Goal: Task Accomplishment & Management: Complete application form

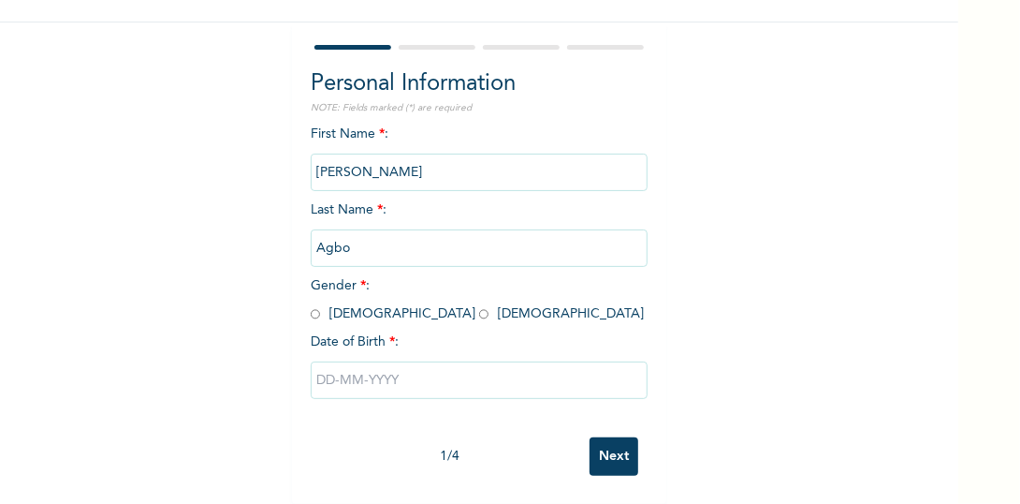
scroll to position [153, 0]
click at [365, 299] on span "Gender * : [DEMOGRAPHIC_DATA] [DEMOGRAPHIC_DATA]" at bounding box center [477, 299] width 333 height 41
click at [479, 305] on input "radio" at bounding box center [483, 314] width 9 height 18
radio input "true"
click at [369, 361] on input "text" at bounding box center [479, 379] width 337 height 37
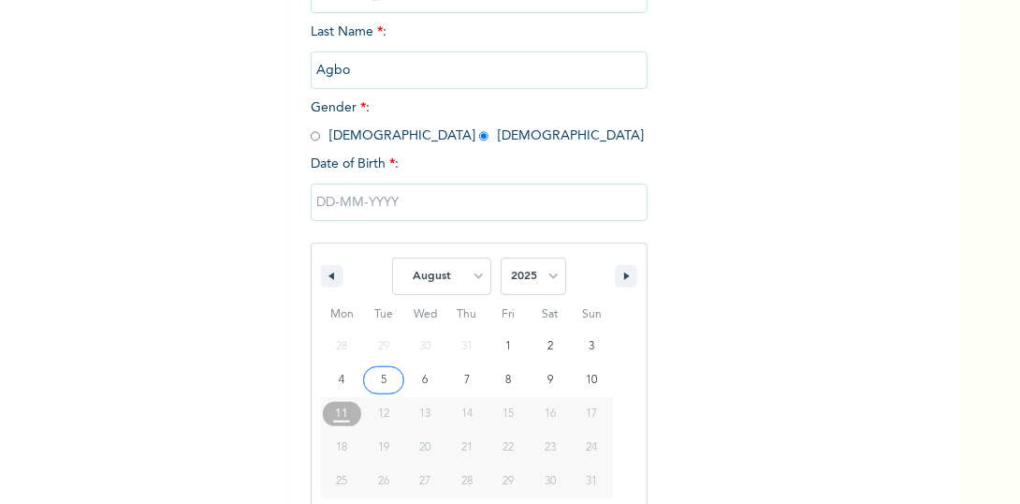
scroll to position [345, 0]
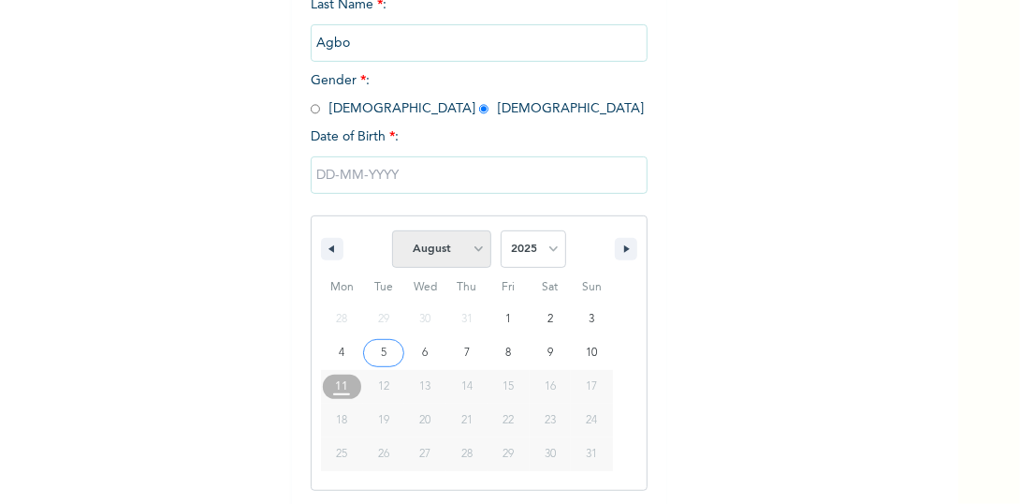
click at [460, 250] on select "January February March April May June July August September October November De…" at bounding box center [441, 248] width 99 height 37
select select "3"
click at [392, 230] on select "January February March April May June July August September October November De…" at bounding box center [441, 248] width 99 height 37
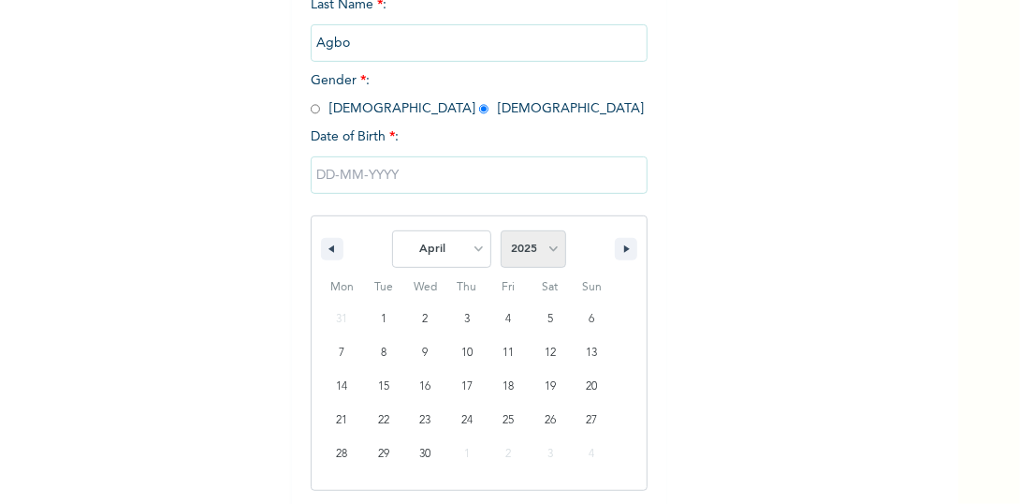
click at [510, 248] on select "2025 2024 2023 2022 2021 2020 2019 2018 2017 2016 2015 2014 2013 2012 2011 2010…" at bounding box center [534, 248] width 66 height 37
select select "2004"
click at [501, 230] on select "2025 2024 2023 2022 2021 2020 2019 2018 2017 2016 2015 2014 2013 2012 2011 2010…" at bounding box center [534, 248] width 66 height 37
type input "[DATE]"
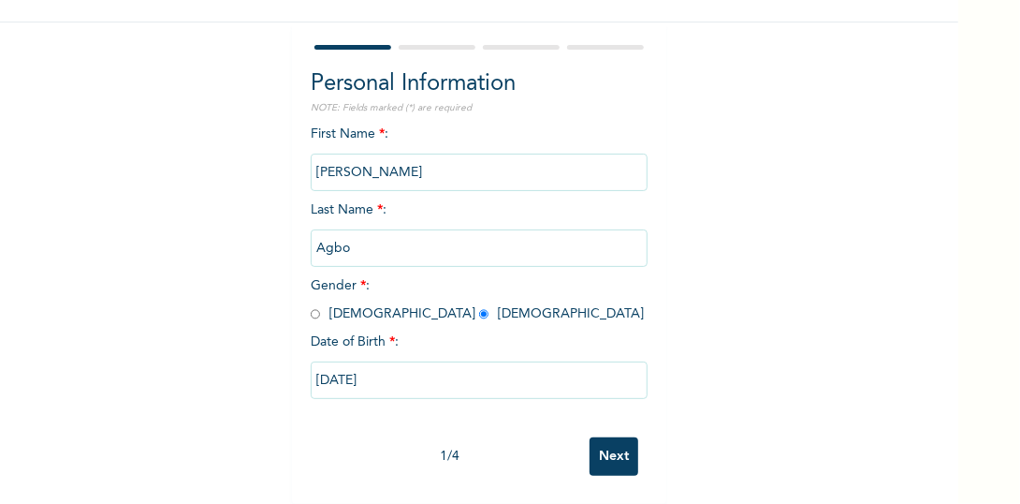
scroll to position [153, 0]
click at [621, 450] on input "Next" at bounding box center [614, 456] width 49 height 38
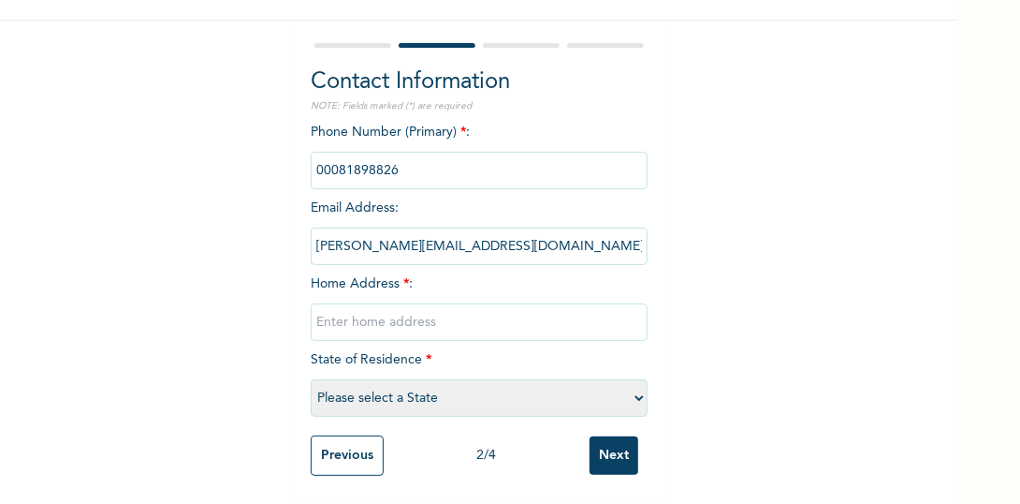
click at [444, 163] on input "phone" at bounding box center [479, 170] width 337 height 37
drag, startPoint x: 444, startPoint y: 163, endPoint x: 416, endPoint y: 153, distance: 29.6
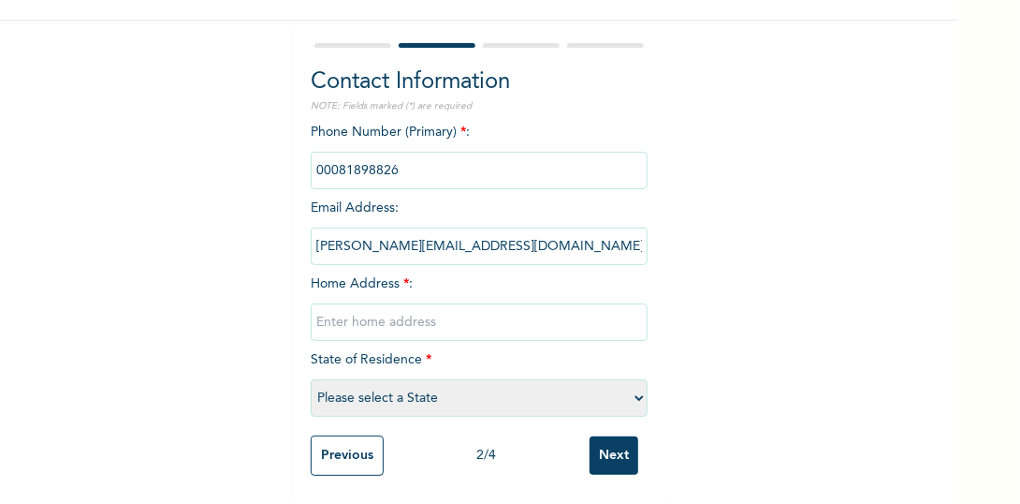
click at [416, 153] on input "phone" at bounding box center [479, 170] width 337 height 37
click at [445, 241] on input "[PERSON_NAME][EMAIL_ADDRESS][DOMAIN_NAME]" at bounding box center [479, 245] width 337 height 37
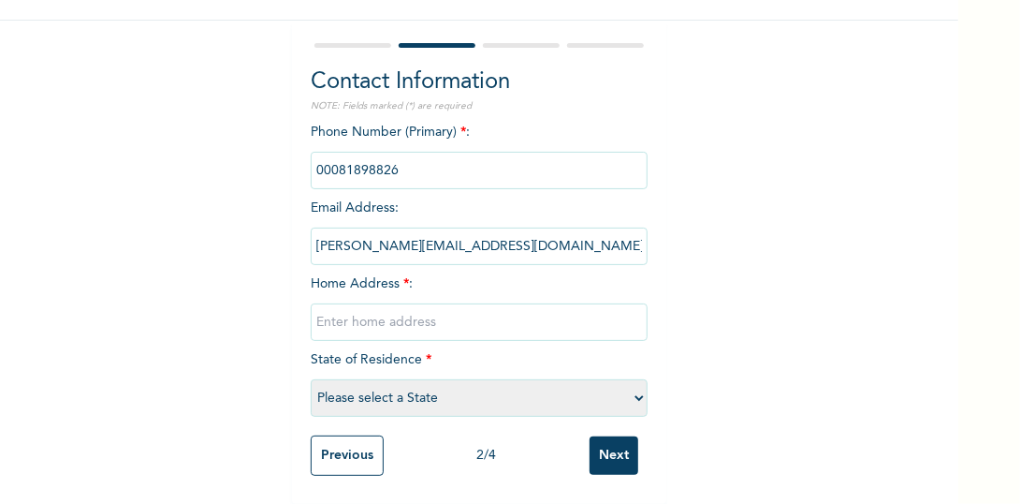
click at [410, 317] on input "text" at bounding box center [479, 321] width 337 height 37
type input "[GEOGRAPHIC_DATA],[GEOGRAPHIC_DATA]"
select select "23"
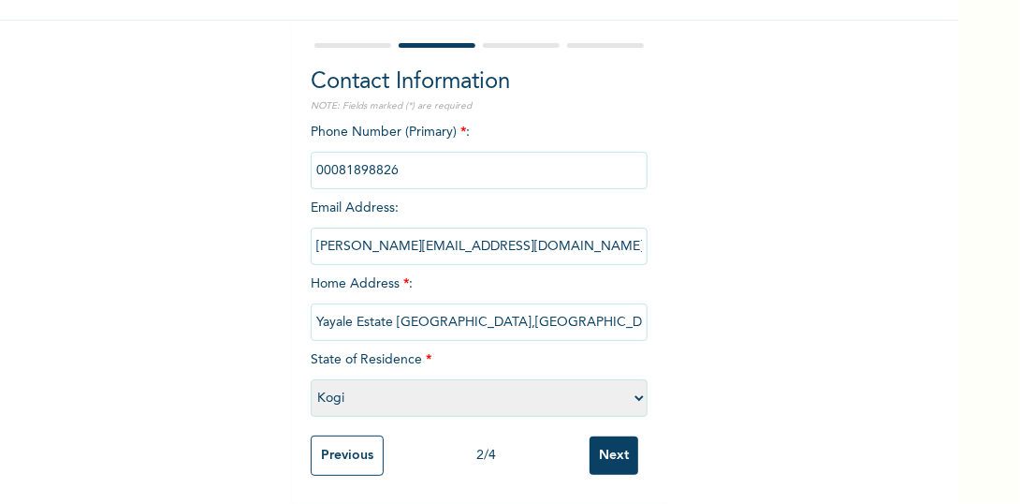
type input "Yayale Estate [GEOGRAPHIC_DATA],[GEOGRAPHIC_DATA]"
click at [352, 393] on select "Please select a State [PERSON_NAME] (FCT) [PERSON_NAME] Ibom [GEOGRAPHIC_DATA] …" at bounding box center [479, 397] width 337 height 37
select select "15"
click at [311, 379] on select "Please select a State [PERSON_NAME] (FCT) [PERSON_NAME] Ibom [GEOGRAPHIC_DATA] …" at bounding box center [479, 397] width 337 height 37
click at [601, 462] on input "Next" at bounding box center [614, 455] width 49 height 38
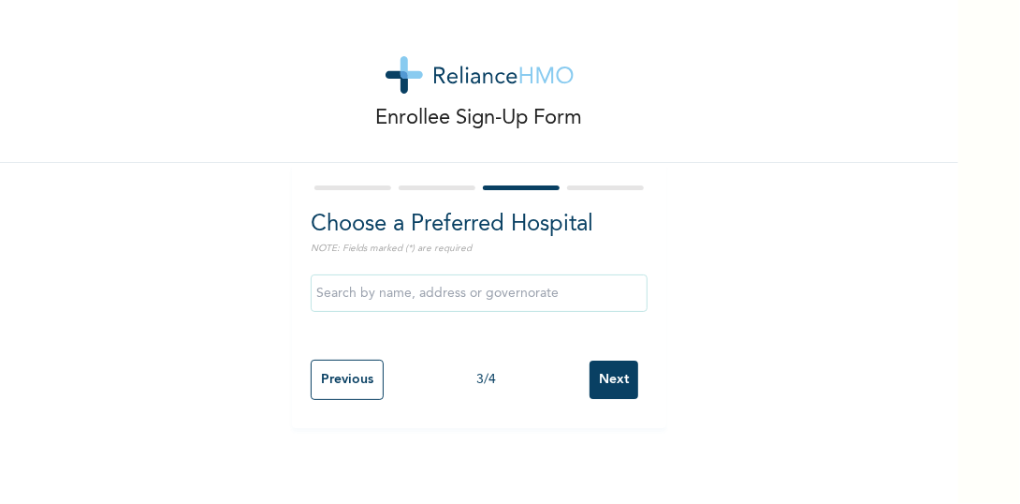
scroll to position [0, 0]
click at [461, 296] on input "text" at bounding box center [479, 292] width 337 height 37
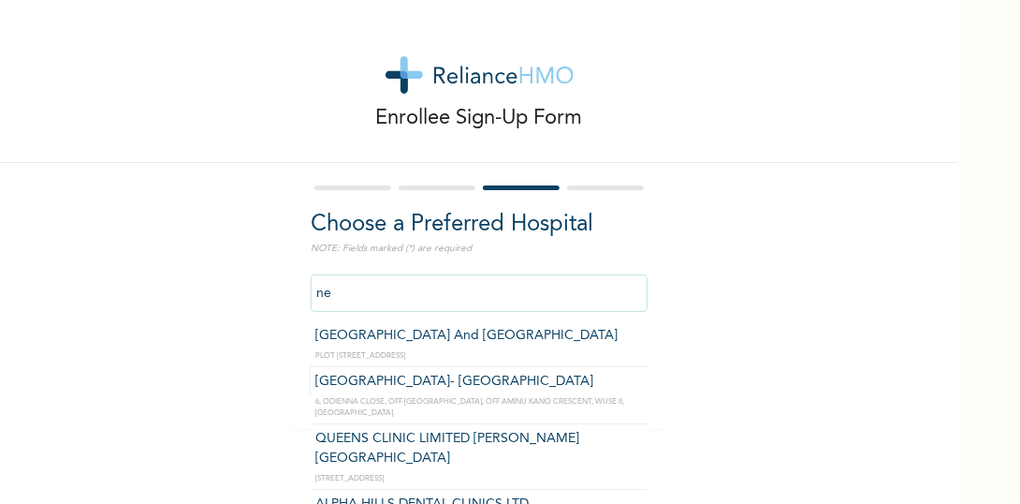
type input "n"
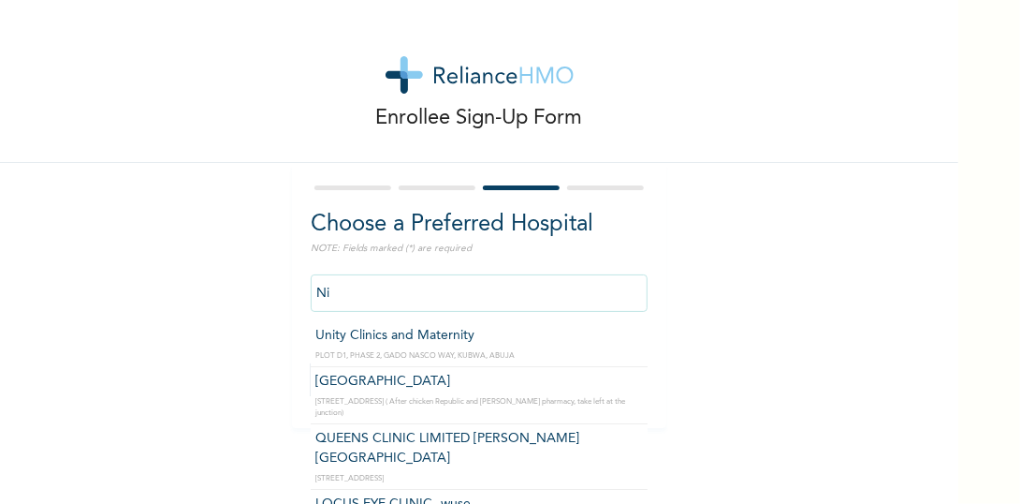
type input "N"
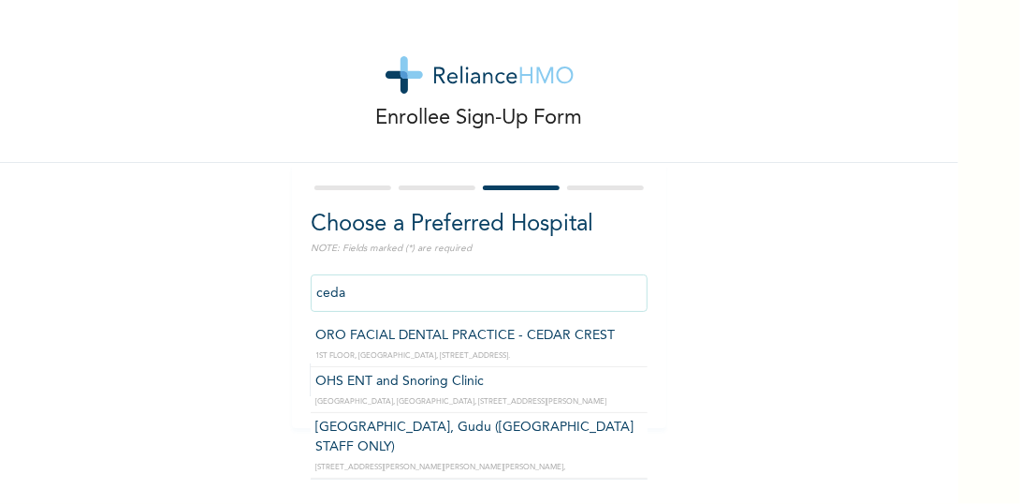
type input "[GEOGRAPHIC_DATA], Gudu ([GEOGRAPHIC_DATA] STAFF ONLY)"
drag, startPoint x: 469, startPoint y: 293, endPoint x: 658, endPoint y: 293, distance: 189.0
click at [658, 293] on div "Choose a Preferred Hospital NOTE: Fields marked (*) are required [GEOGRAPHIC_DA…" at bounding box center [479, 295] width 374 height 265
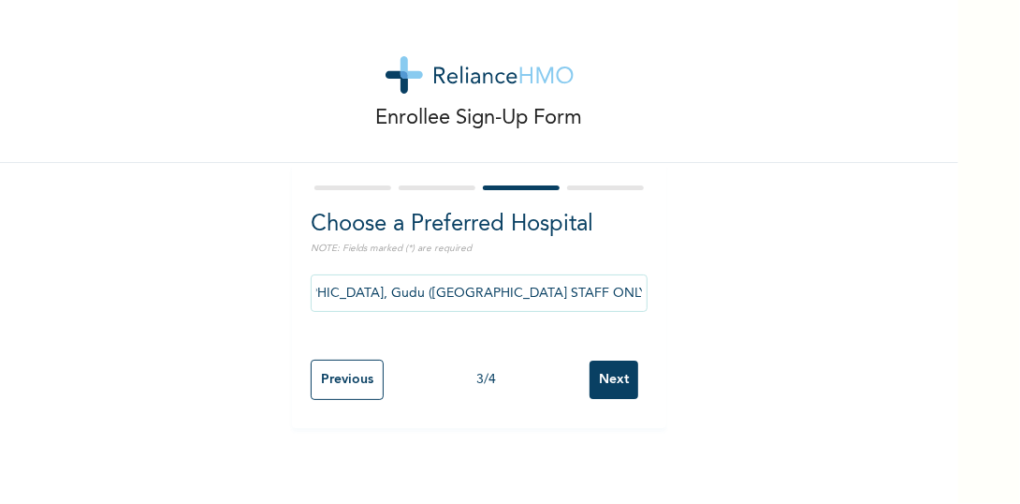
scroll to position [0, 0]
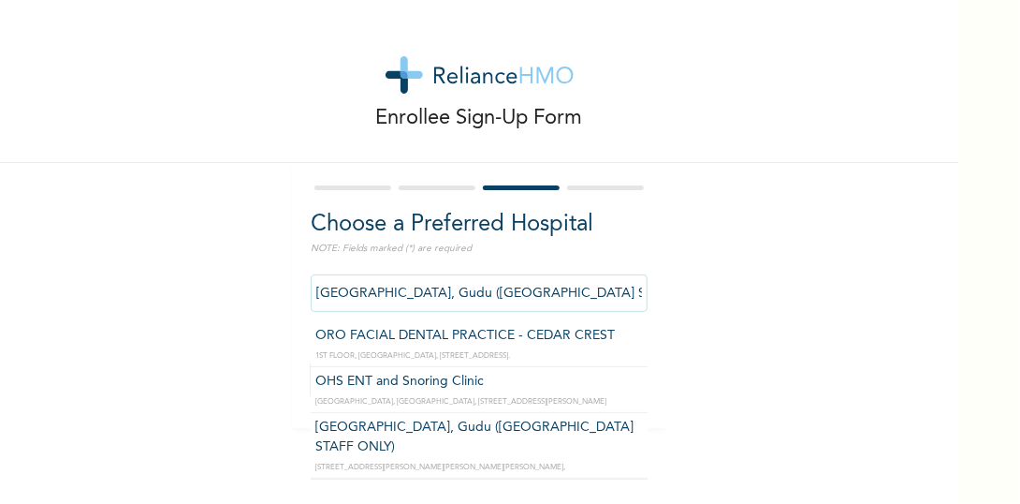
click at [533, 302] on input "[GEOGRAPHIC_DATA], Gudu ([GEOGRAPHIC_DATA] STAFF ONLY)" at bounding box center [479, 292] width 337 height 37
drag, startPoint x: 307, startPoint y: 294, endPoint x: 737, endPoint y: 305, distance: 430.6
click at [737, 305] on div "Enrollee Sign-Up Form Choose a Preferred Hospital NOTE: Fields marked (*) are r…" at bounding box center [479, 214] width 958 height 428
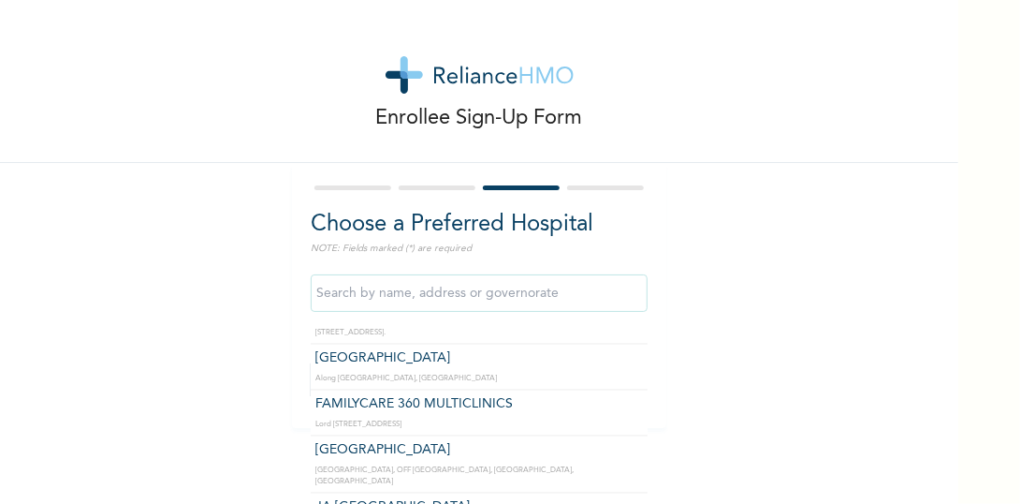
scroll to position [1917, 0]
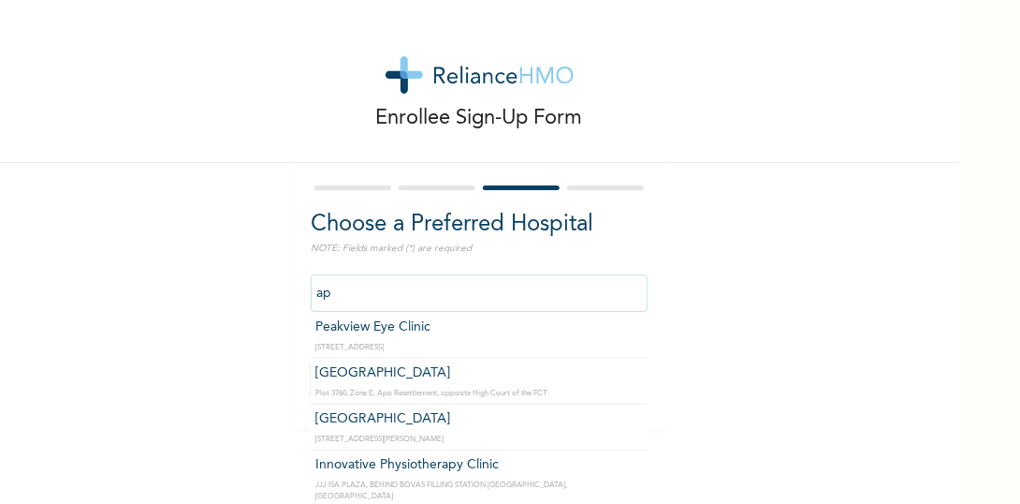
type input "apo"
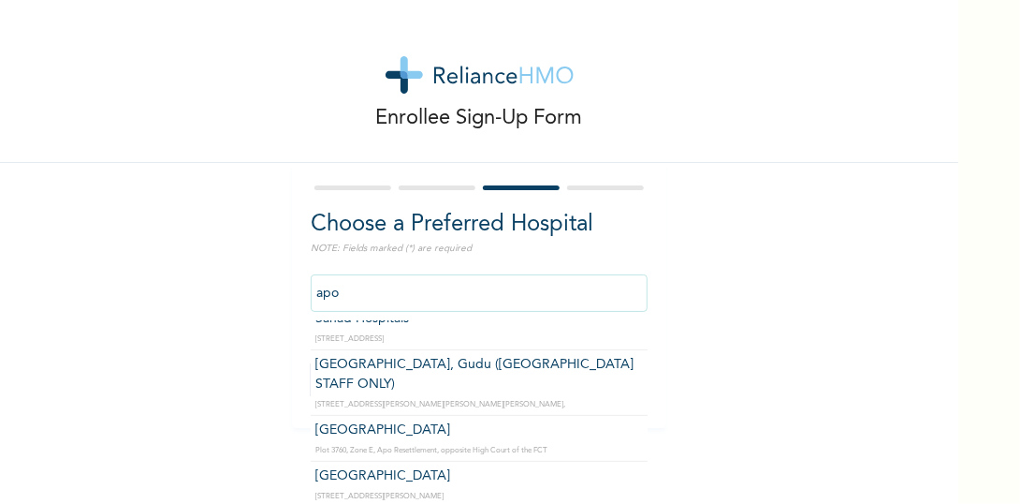
scroll to position [367, 0]
click input "Next" at bounding box center [614, 379] width 49 height 38
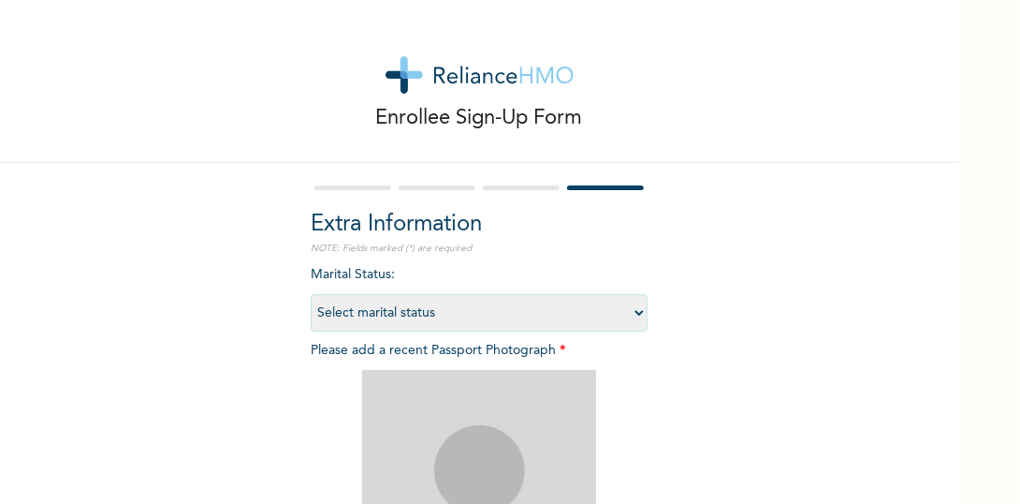
scroll to position [315, 0]
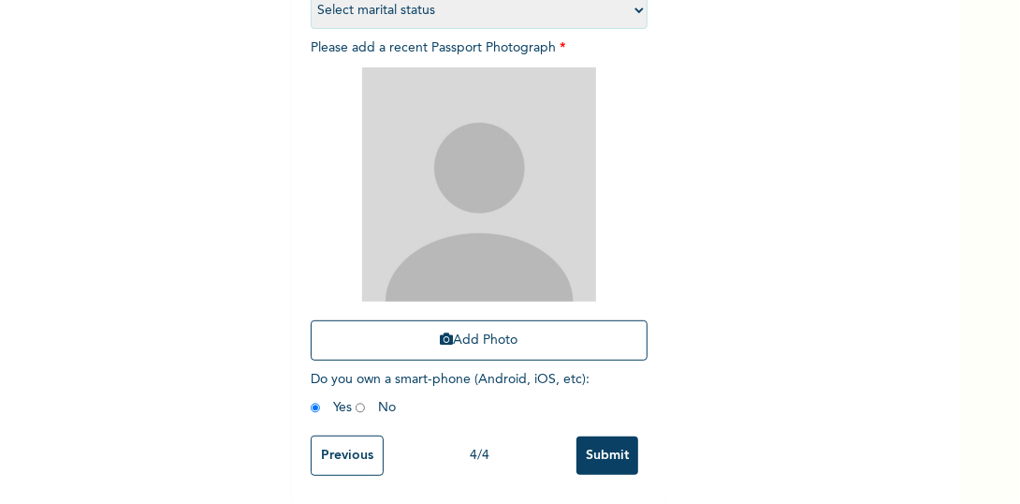
click at [332, 443] on input "Previous" at bounding box center [347, 455] width 73 height 40
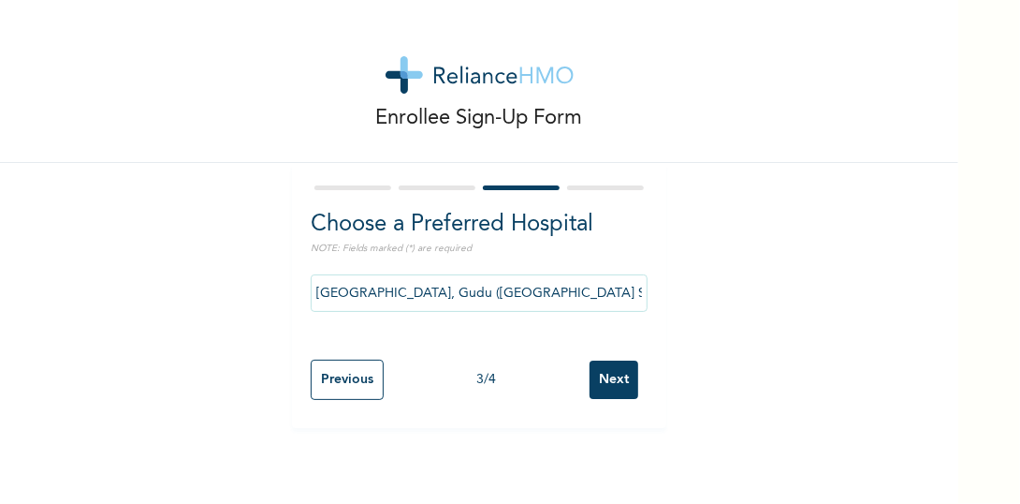
scroll to position [0, 0]
click at [352, 384] on input "Previous" at bounding box center [347, 379] width 73 height 40
select select "15"
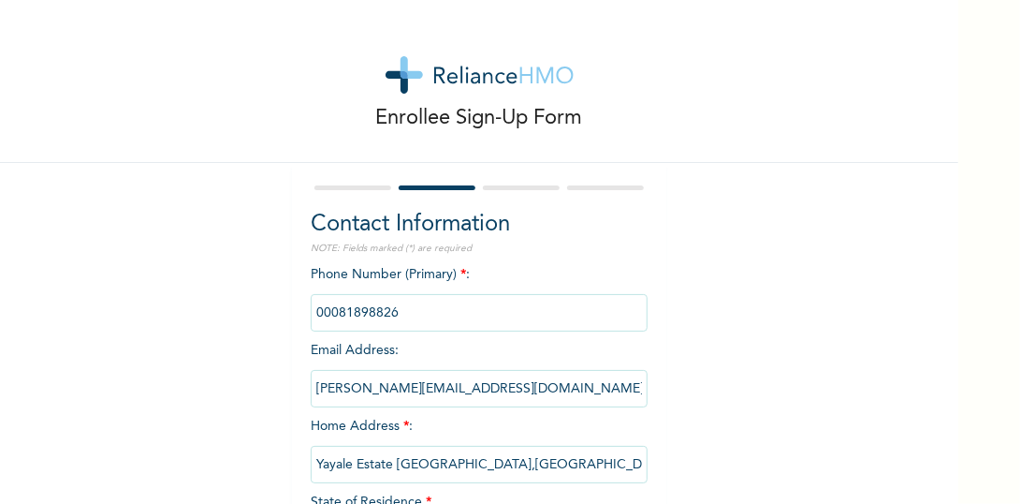
scroll to position [155, 0]
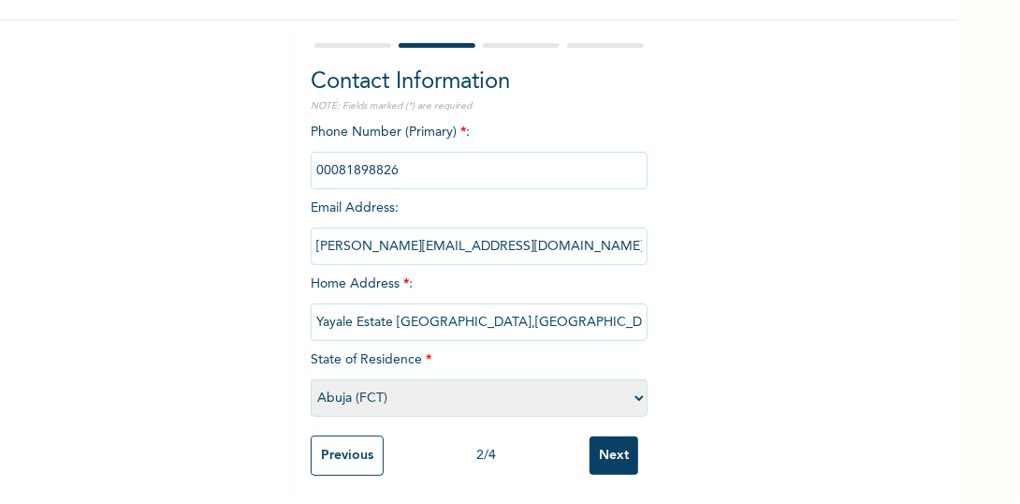
click at [591, 441] on input "Next" at bounding box center [614, 455] width 49 height 38
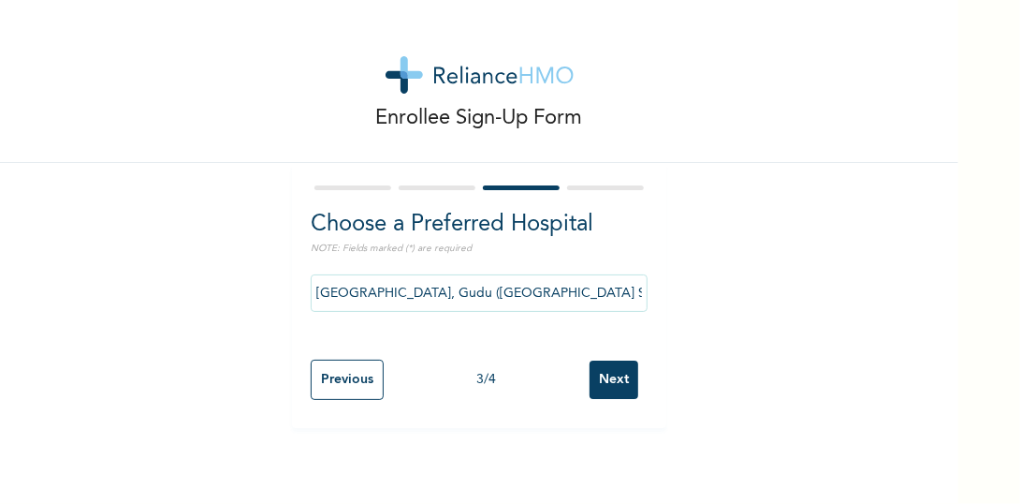
scroll to position [0, 0]
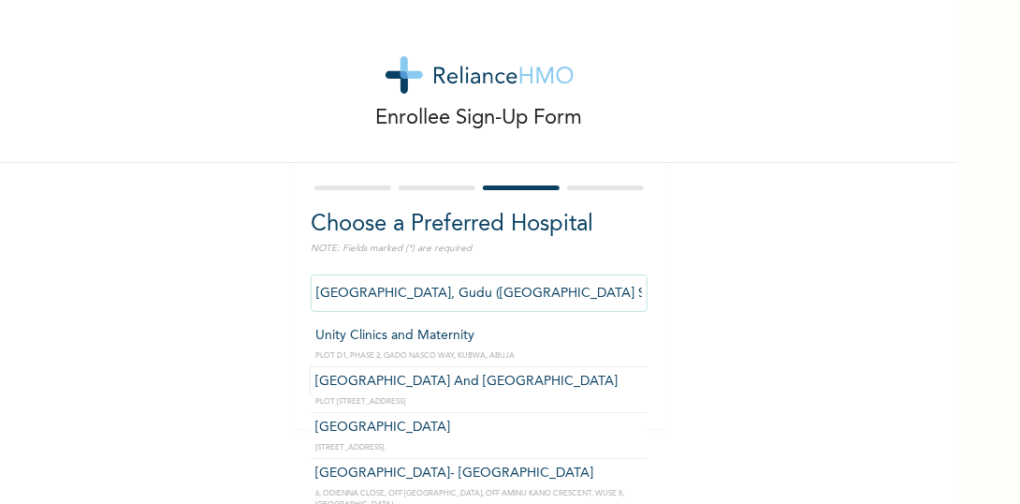
click at [579, 285] on input "[GEOGRAPHIC_DATA], Gudu ([GEOGRAPHIC_DATA] STAFF ONLY)" at bounding box center [479, 292] width 337 height 37
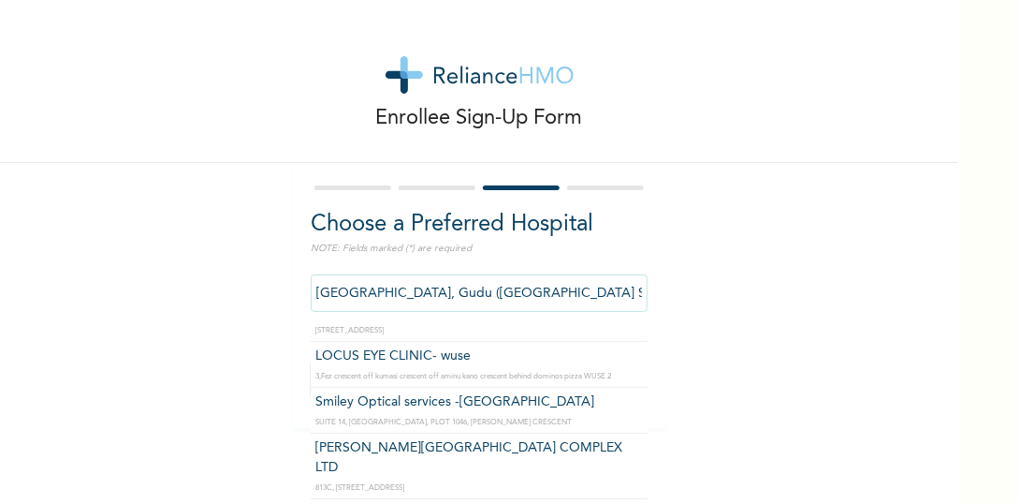
scroll to position [391, 0]
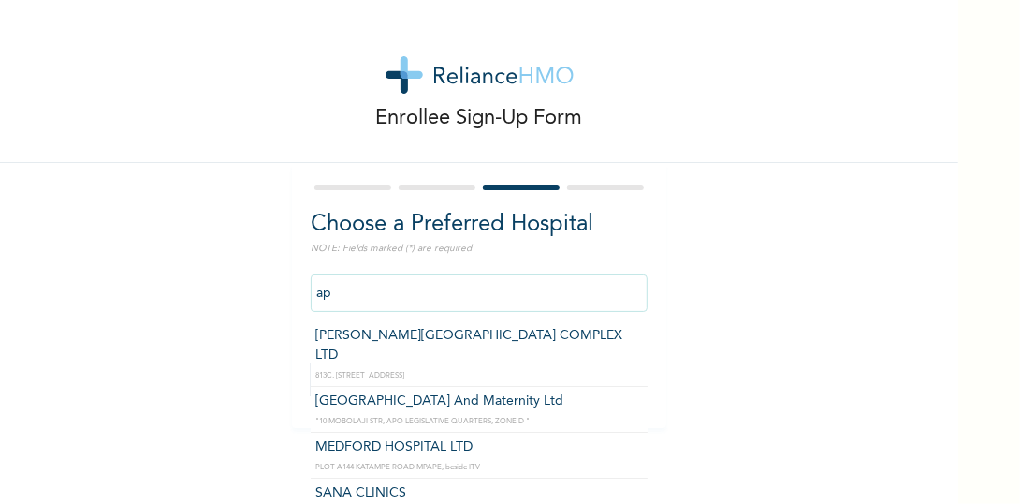
type input "apo"
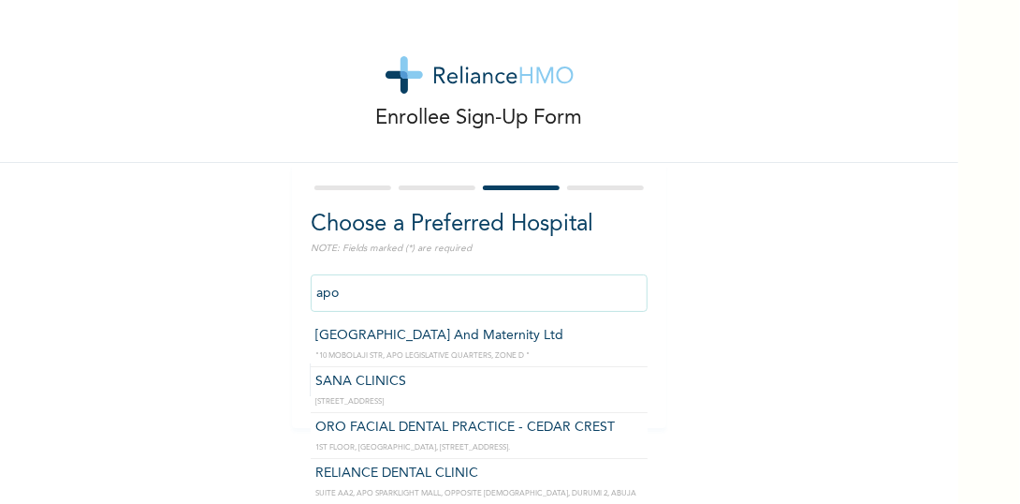
scroll to position [0, 0]
click input "Next" at bounding box center [614, 379] width 49 height 38
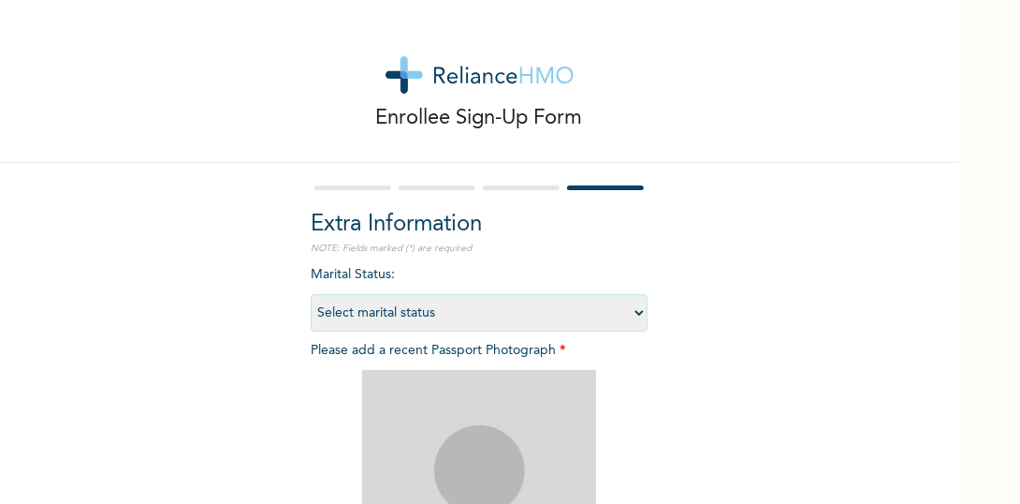
scroll to position [315, 0]
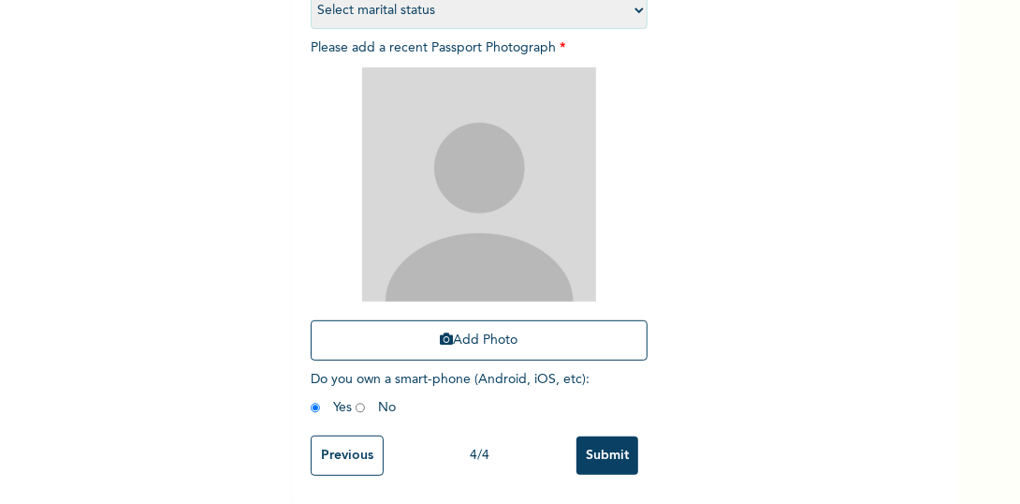
click at [336, 447] on input "Previous" at bounding box center [347, 455] width 73 height 40
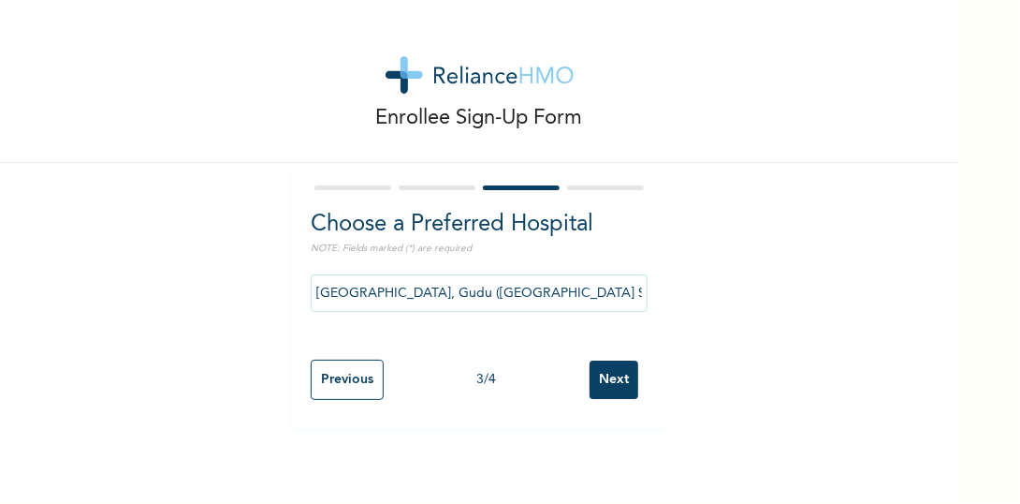
scroll to position [0, 0]
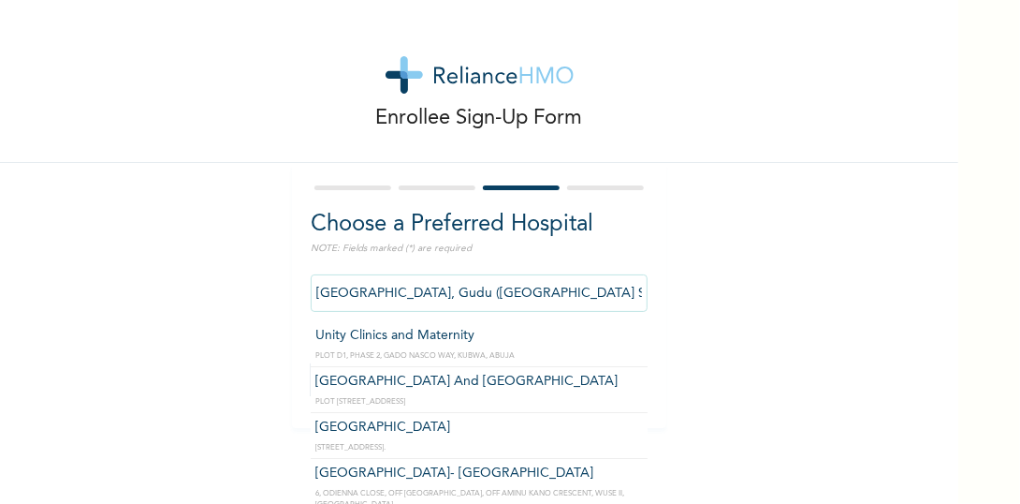
click at [542, 290] on input "[GEOGRAPHIC_DATA], Gudu ([GEOGRAPHIC_DATA] STAFF ONLY)" at bounding box center [479, 292] width 337 height 37
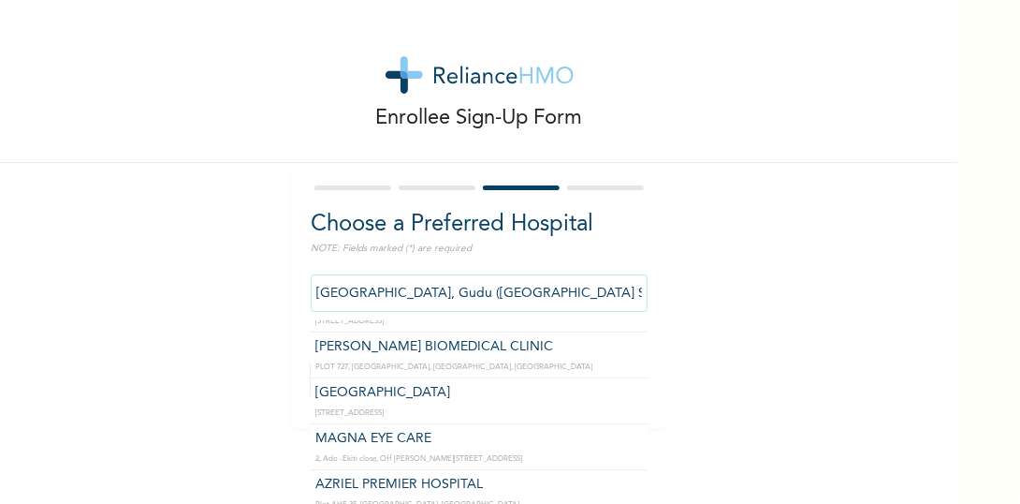
scroll to position [0, 67]
drag, startPoint x: 308, startPoint y: 290, endPoint x: 756, endPoint y: 242, distance: 450.8
click at [756, 242] on div "Enrollee Sign-Up Form Choose a Preferred Hospital NOTE: Fields marked (*) are r…" at bounding box center [479, 214] width 958 height 428
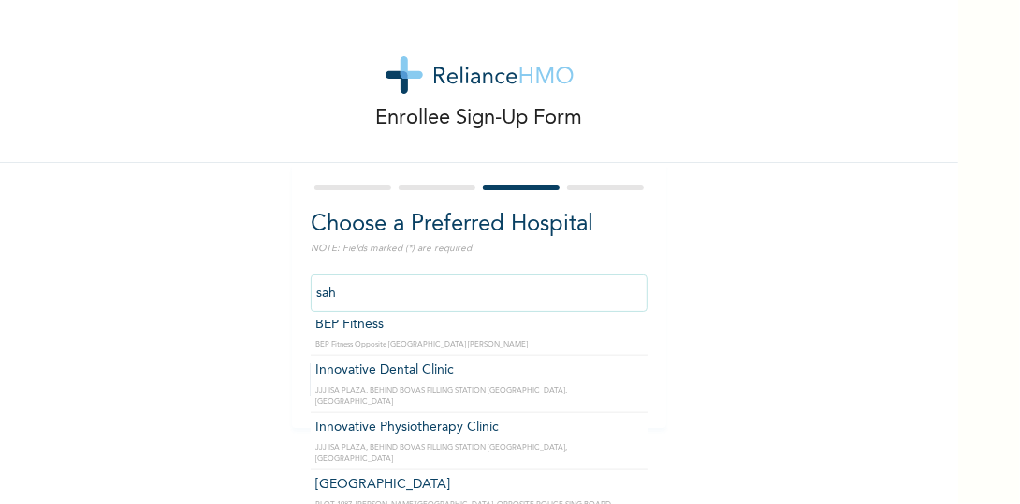
scroll to position [0, 0]
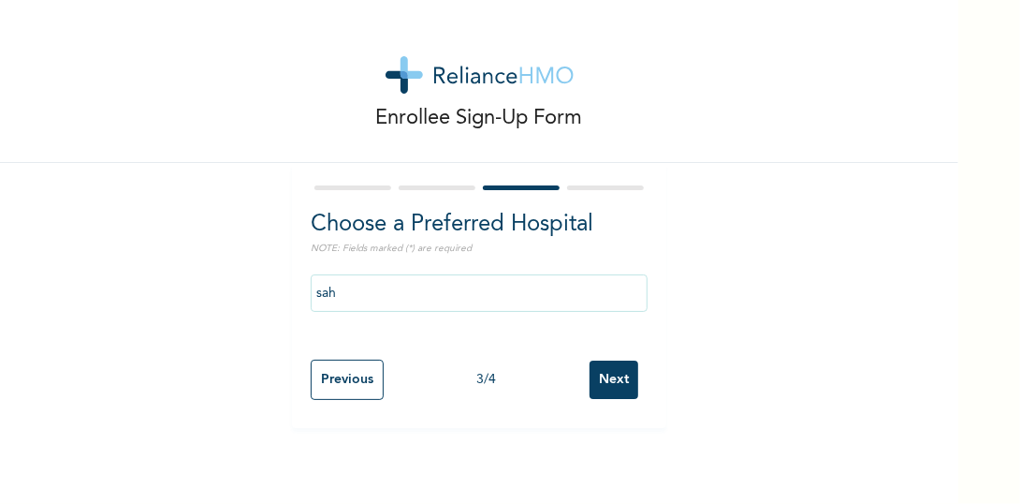
click at [580, 377] on div "3 / 4" at bounding box center [487, 380] width 206 height 20
click at [487, 286] on input "sah" at bounding box center [479, 292] width 337 height 37
type input "Sahad Hospitals"
click at [597, 376] on input "Next" at bounding box center [614, 379] width 49 height 38
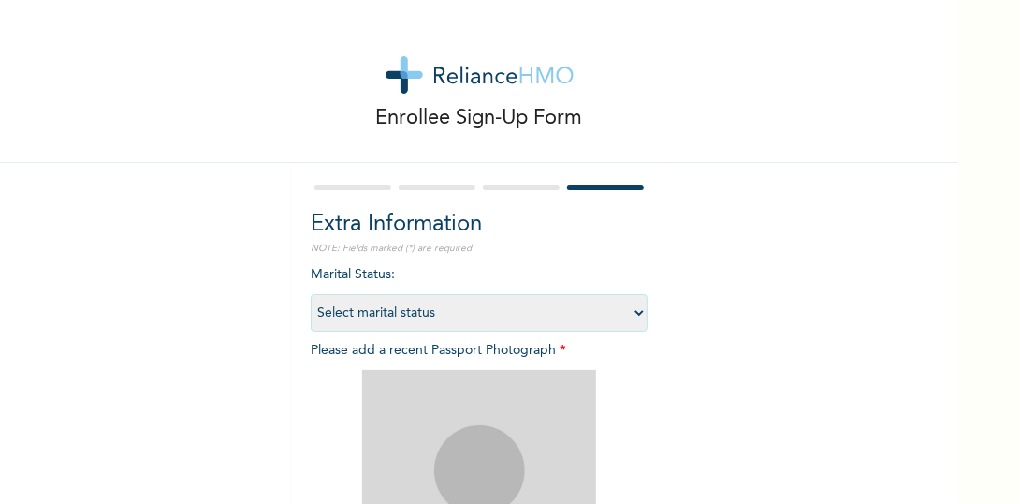
click at [552, 302] on select "Select marital status [DEMOGRAPHIC_DATA] Married [DEMOGRAPHIC_DATA] Widow/[DEMO…" at bounding box center [479, 312] width 337 height 37
select select "1"
click at [311, 294] on select "Select marital status [DEMOGRAPHIC_DATA] Married [DEMOGRAPHIC_DATA] Widow/[DEMO…" at bounding box center [479, 312] width 337 height 37
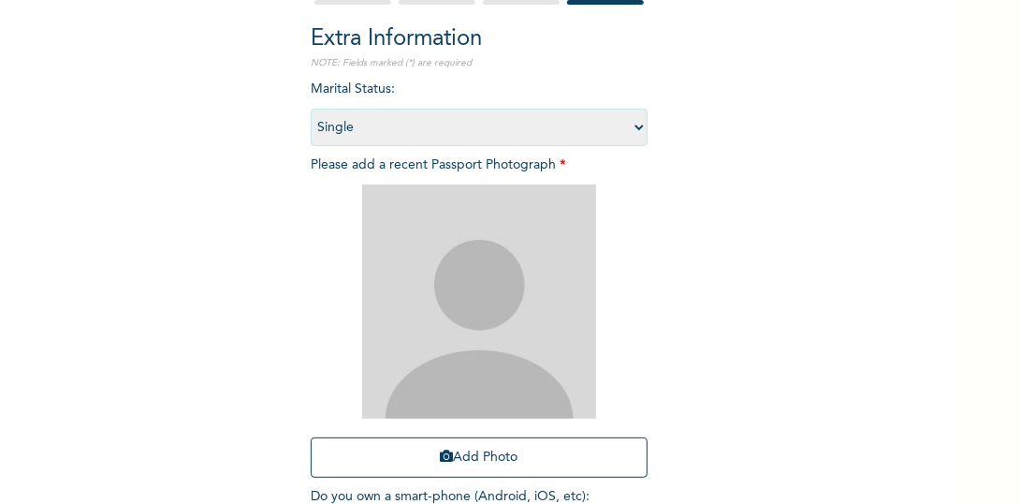
scroll to position [187, 0]
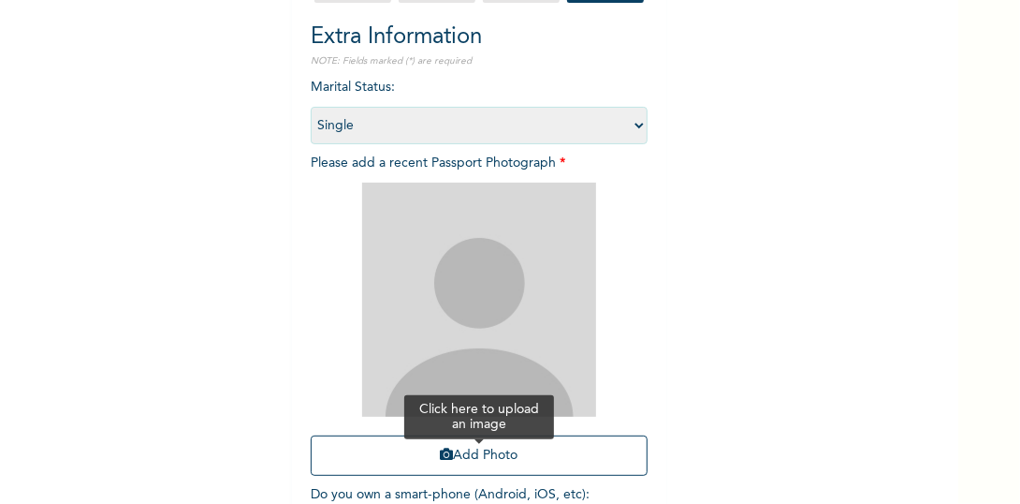
click at [476, 471] on button "Add Photo" at bounding box center [479, 455] width 337 height 40
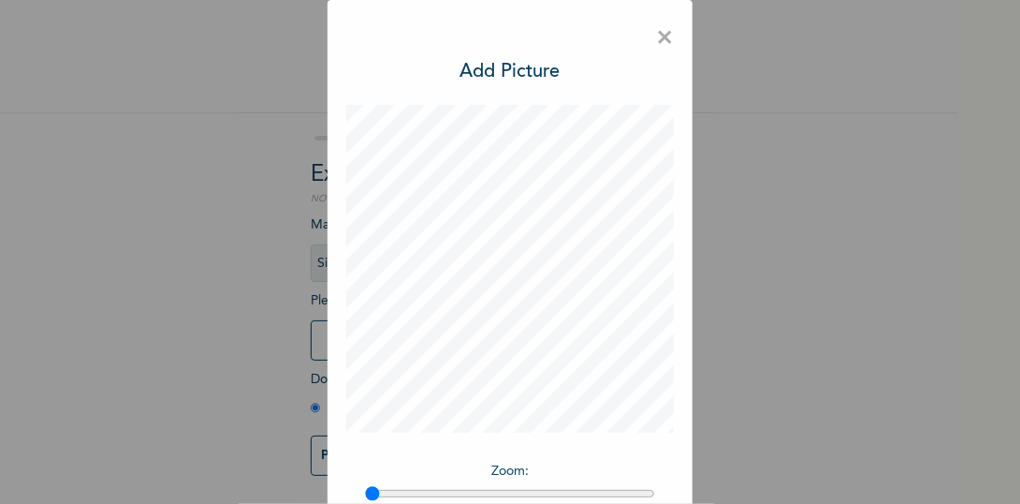
scroll to position [148, 0]
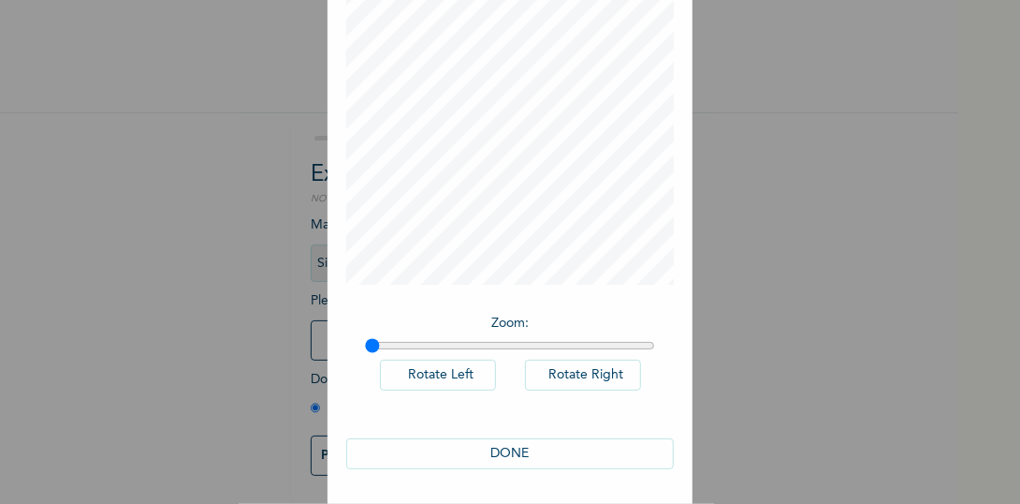
click at [533, 462] on button "DONE" at bounding box center [510, 453] width 328 height 31
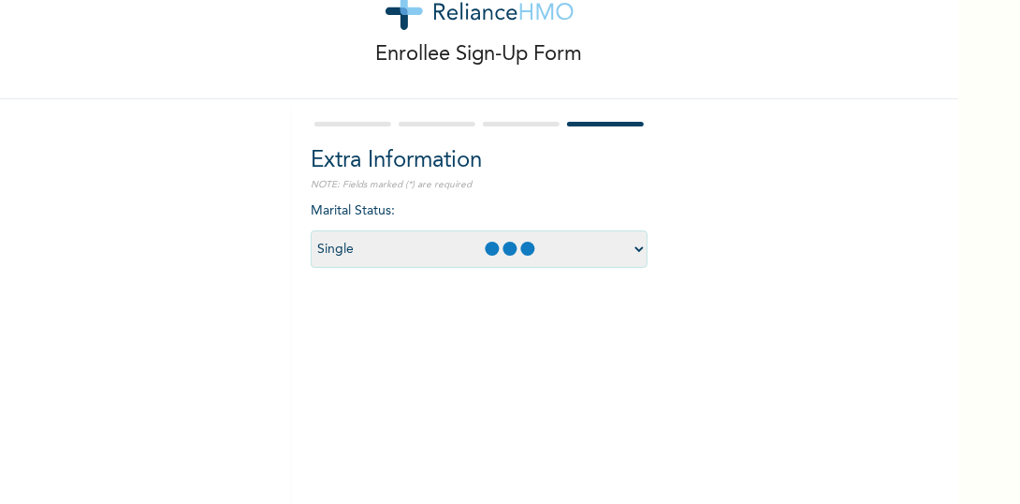
scroll to position [218, 0]
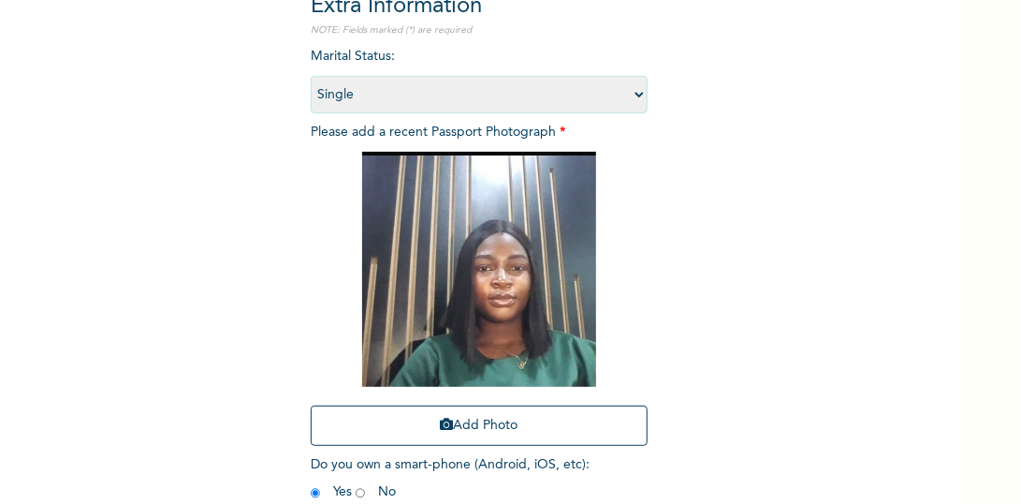
click at [496, 301] on img at bounding box center [479, 269] width 234 height 235
click at [528, 190] on img at bounding box center [479, 269] width 234 height 235
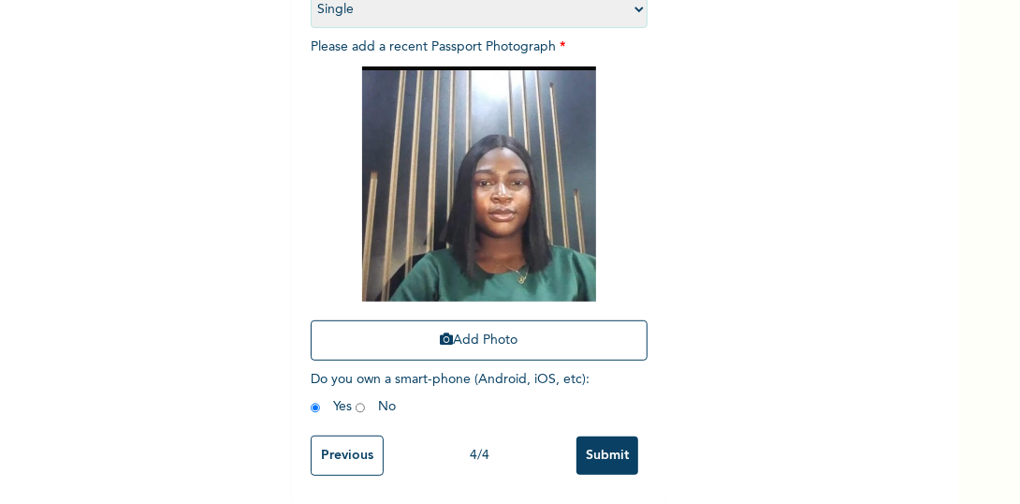
scroll to position [316, 0]
click at [620, 448] on input "Submit" at bounding box center [607, 455] width 62 height 38
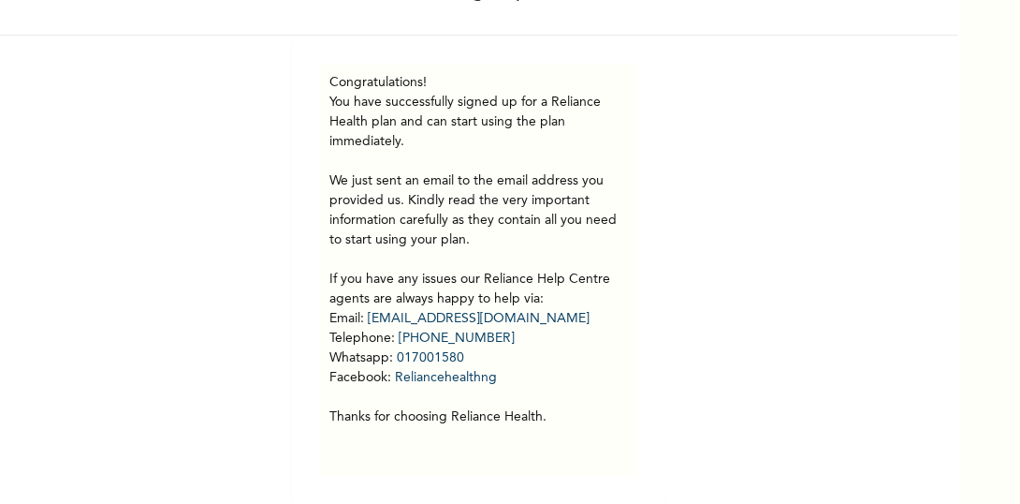
scroll to position [0, 0]
